Goal: Transaction & Acquisition: Purchase product/service

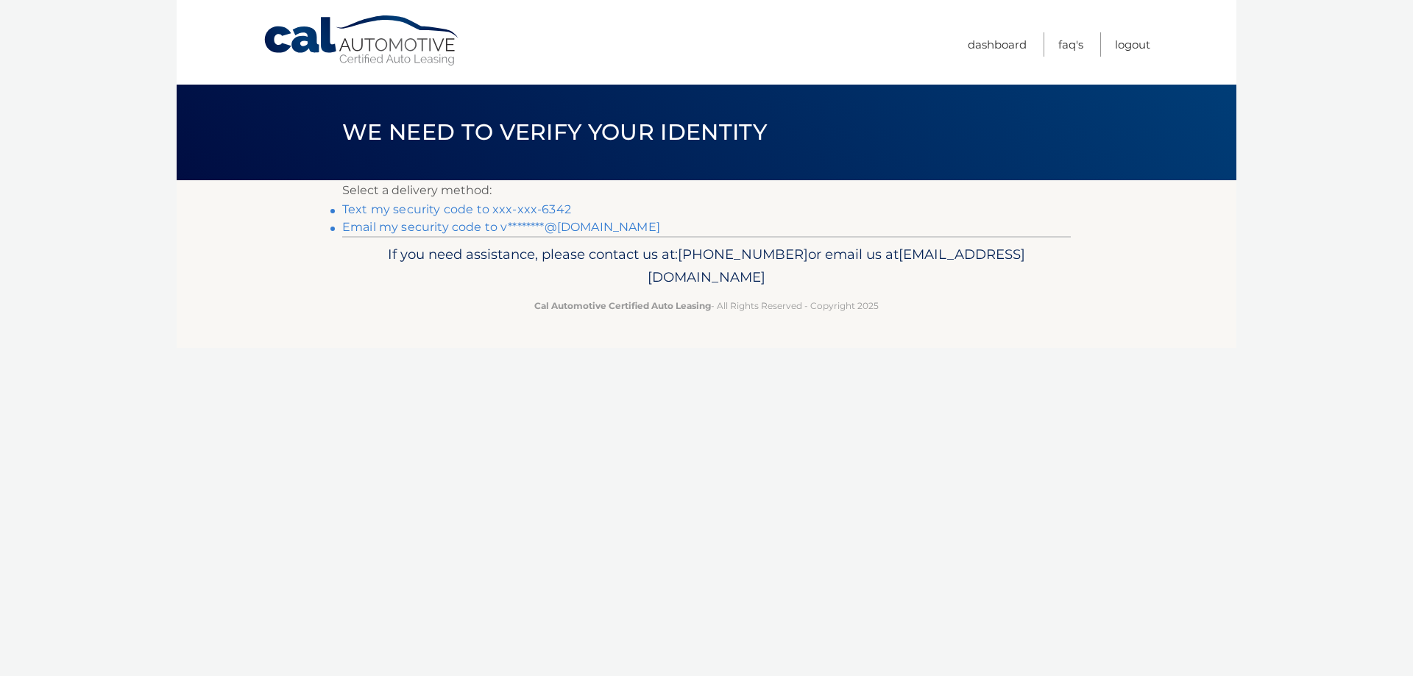
click at [434, 210] on link "Text my security code to xxx-xxx-6342" at bounding box center [456, 209] width 229 height 14
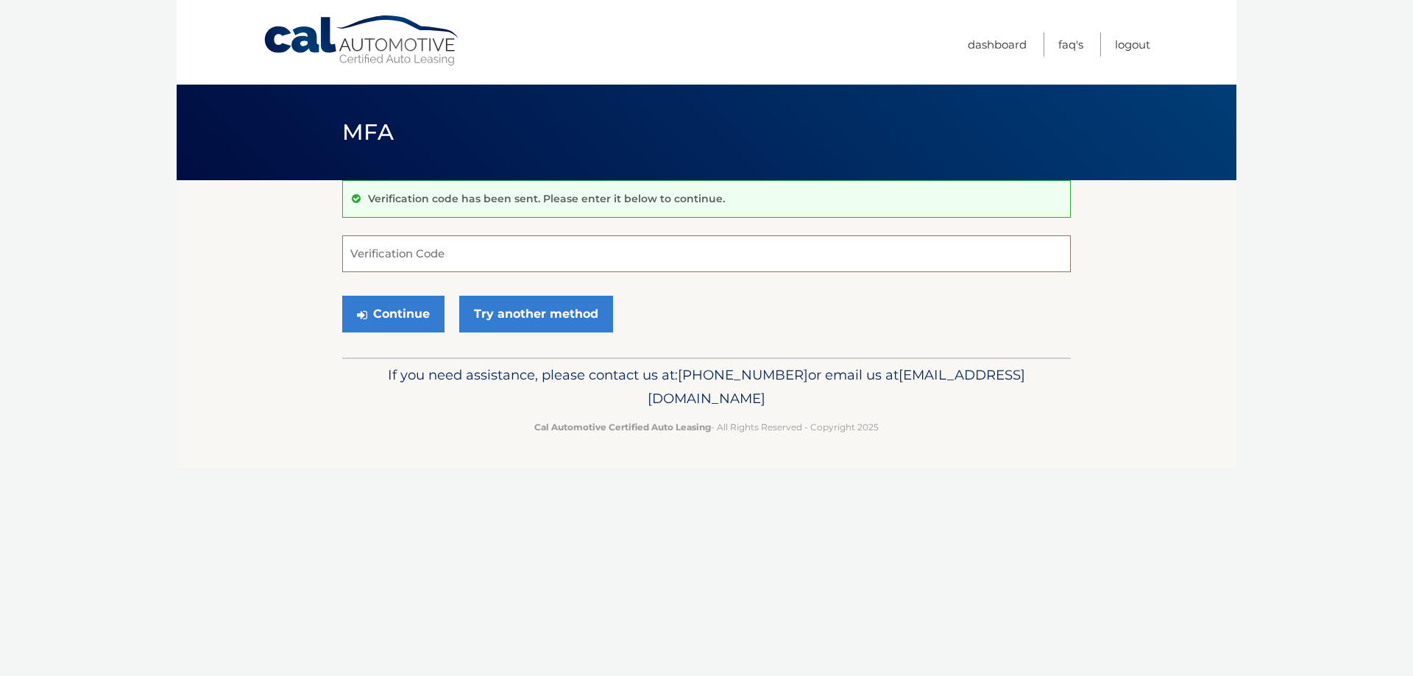
click at [388, 250] on input "Verification Code" at bounding box center [706, 253] width 728 height 37
type input "320085"
click at [402, 318] on button "Continue" at bounding box center [393, 314] width 102 height 37
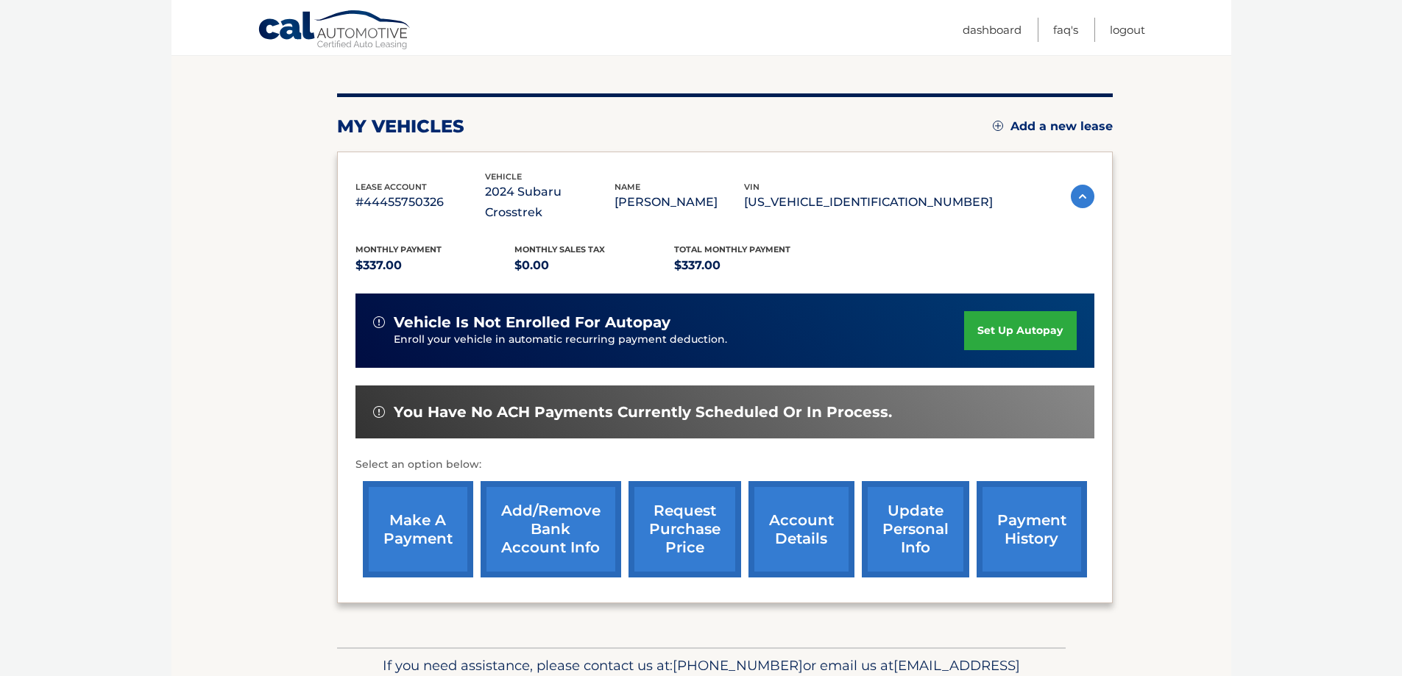
scroll to position [68, 0]
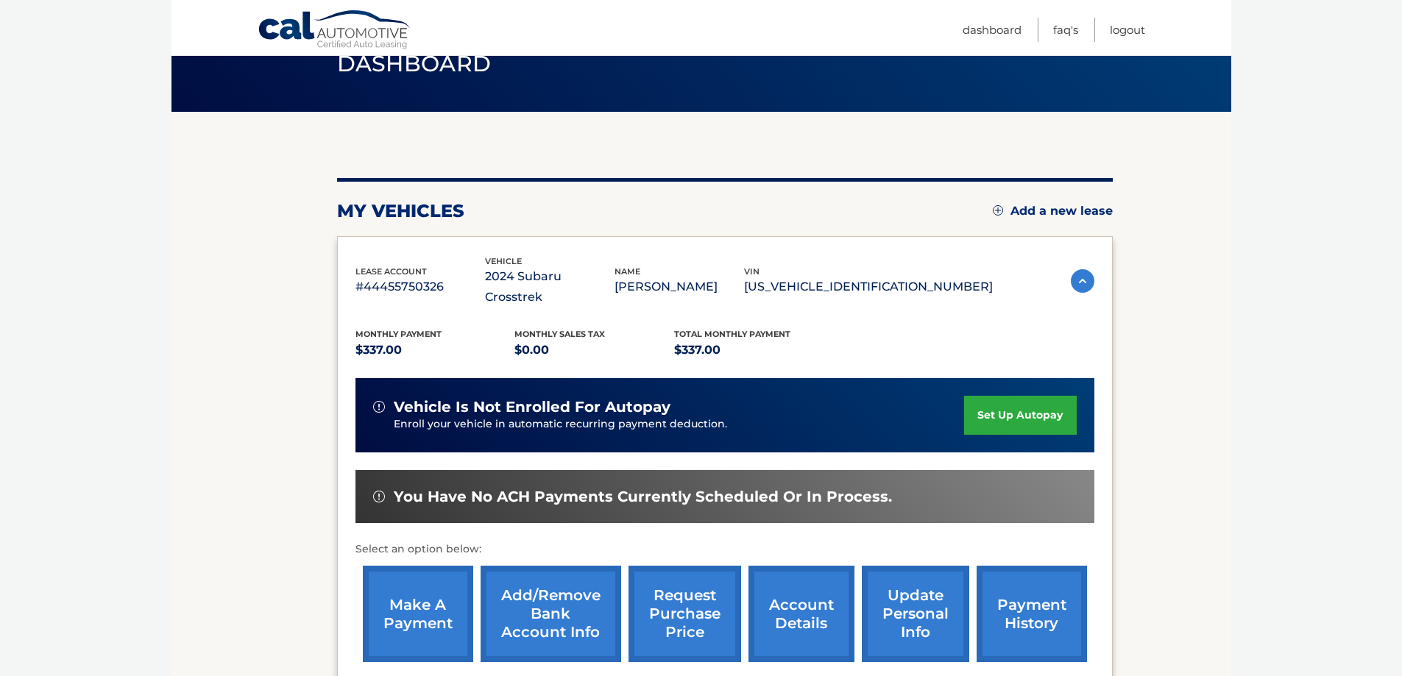
click at [381, 581] on link "make a payment" at bounding box center [418, 614] width 110 height 96
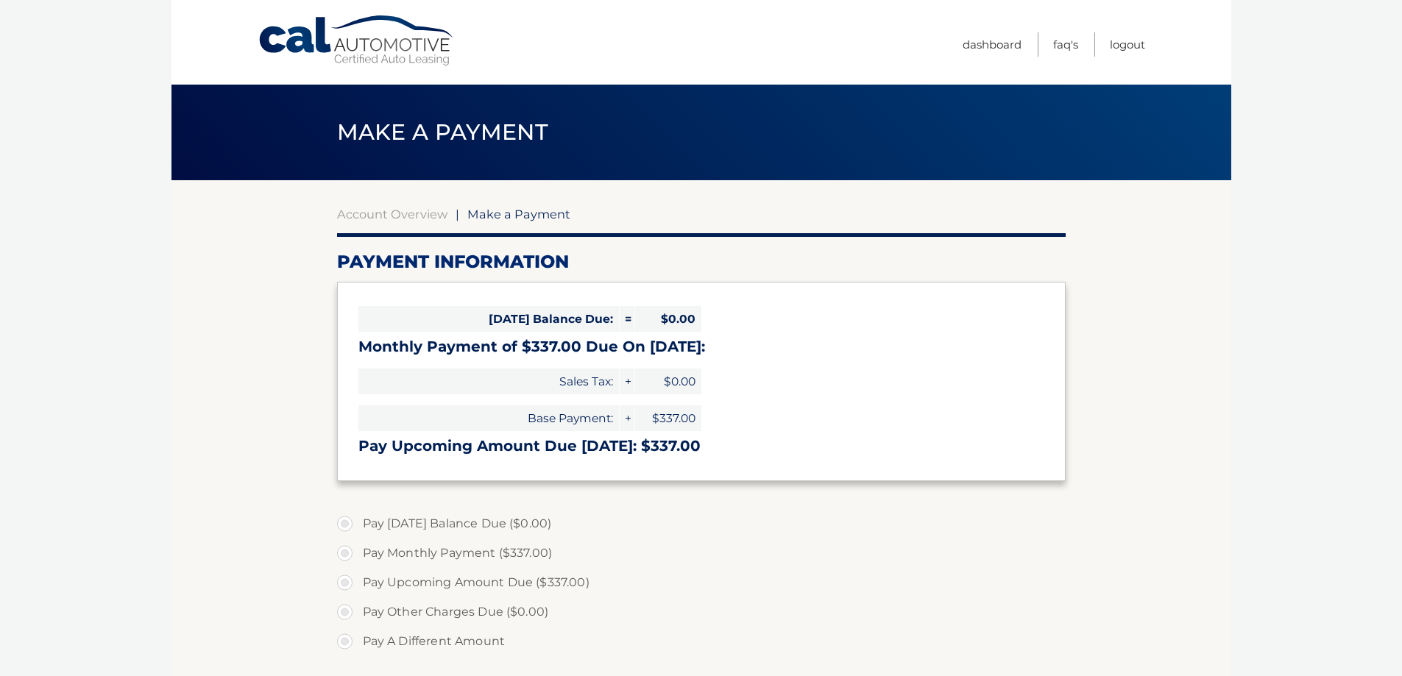
select select "N2M1M2NlMWEtYjljNC00MDZjLTg2MjUtYTk5OGNmODAwNjQ3"
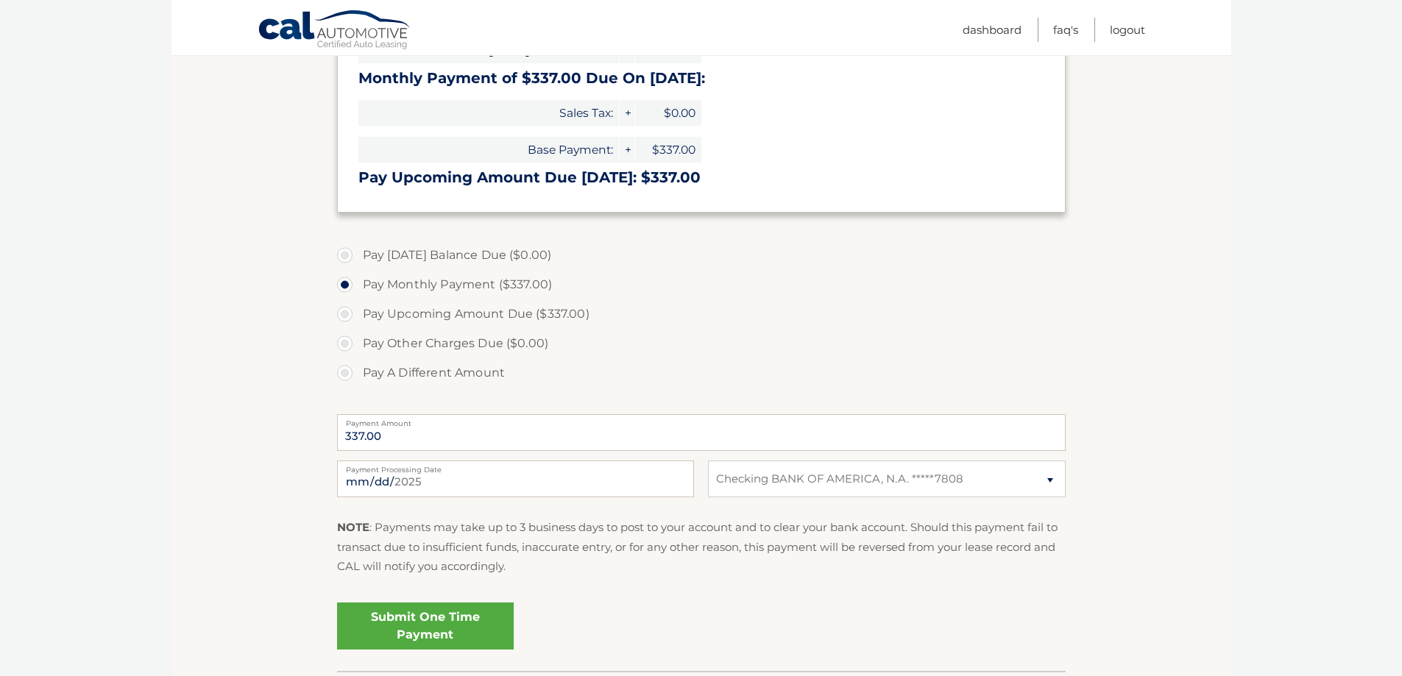
scroll to position [294, 0]
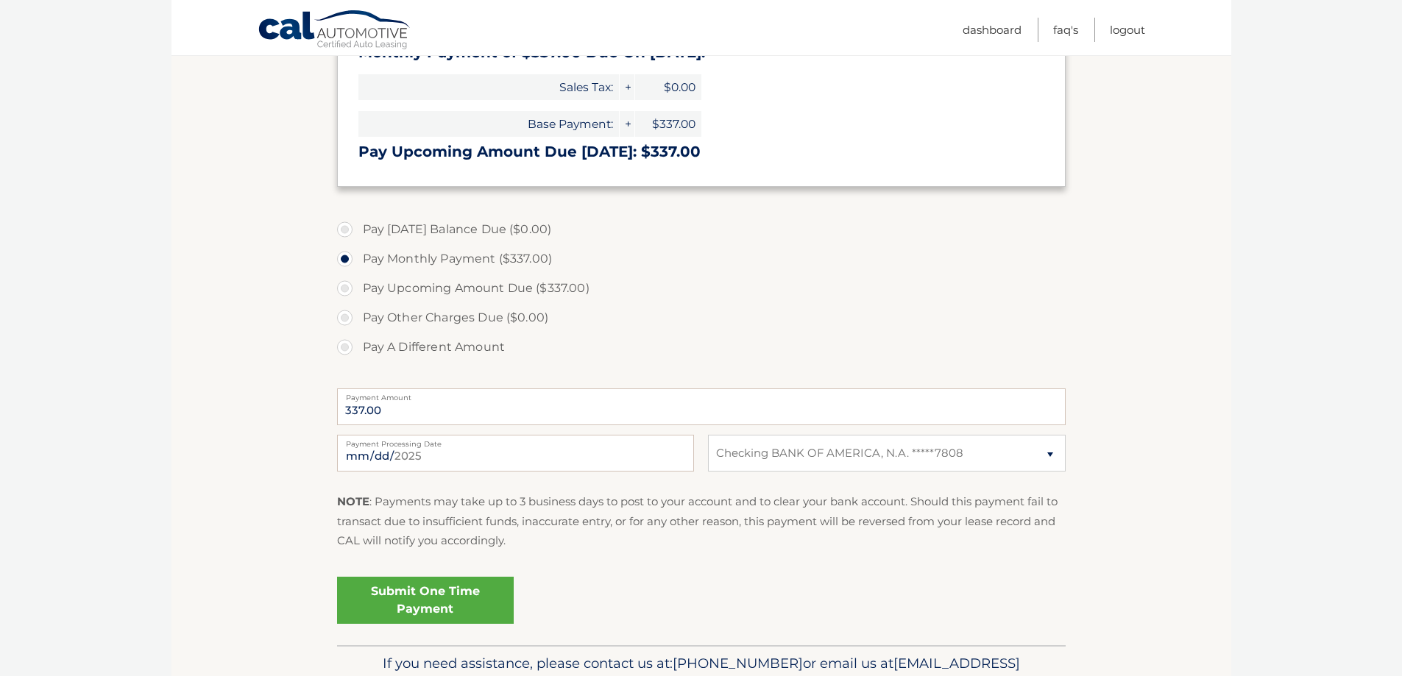
click at [374, 447] on label "Payment Processing Date" at bounding box center [515, 441] width 357 height 12
click at [374, 447] on input "2025-09-03" at bounding box center [515, 453] width 357 height 37
click at [375, 454] on input "2025-09-03" at bounding box center [515, 453] width 357 height 37
type input "2025-09-10"
click at [436, 587] on link "Submit One Time Payment" at bounding box center [425, 600] width 177 height 47
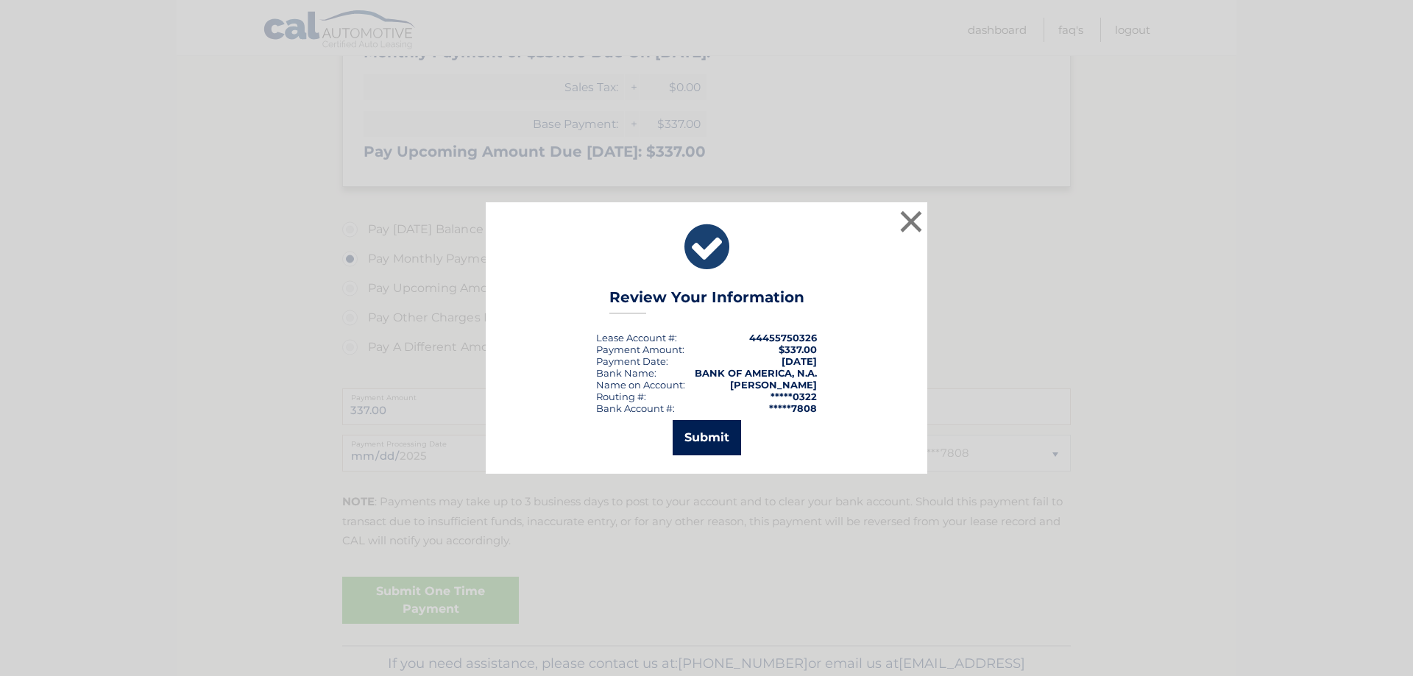
click at [698, 448] on button "Submit" at bounding box center [706, 437] width 68 height 35
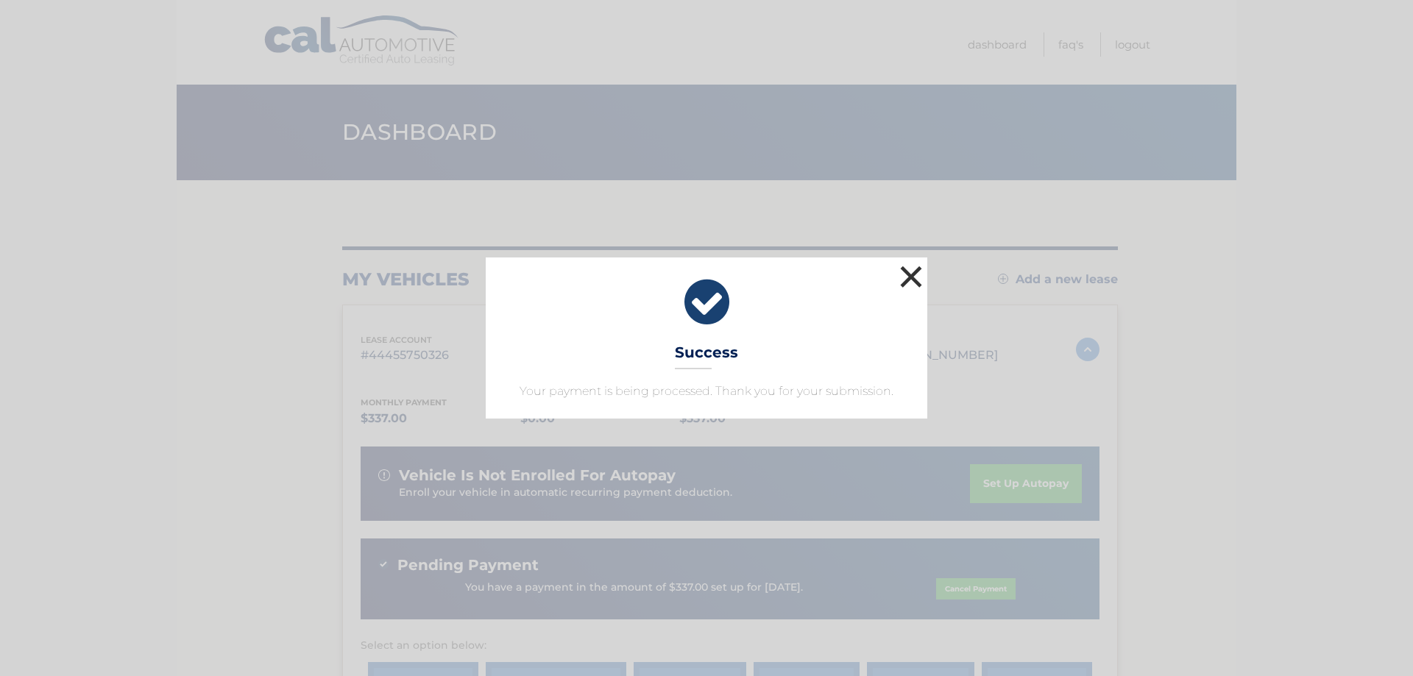
click at [919, 274] on button "×" at bounding box center [910, 276] width 29 height 29
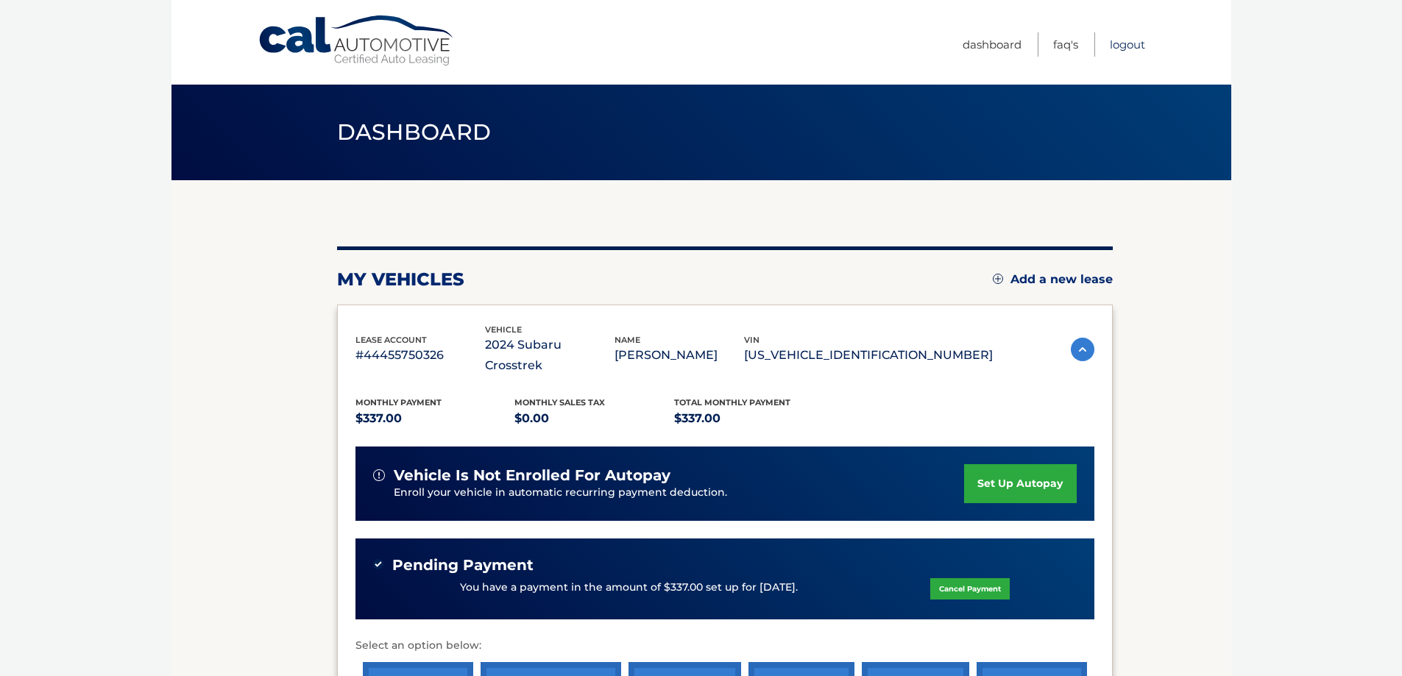
click at [1127, 43] on link "Logout" at bounding box center [1127, 44] width 35 height 24
